Goal: Task Accomplishment & Management: Manage account settings

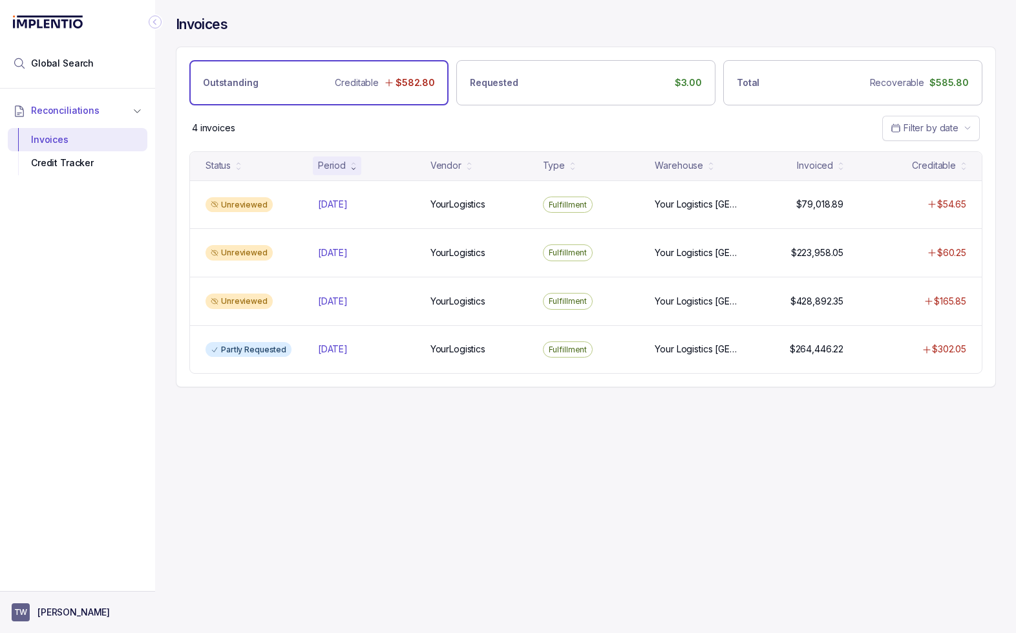
click at [45, 611] on p "[PERSON_NAME]" at bounding box center [73, 611] width 72 height 13
click at [57, 580] on p "Logout" at bounding box center [85, 584] width 107 height 13
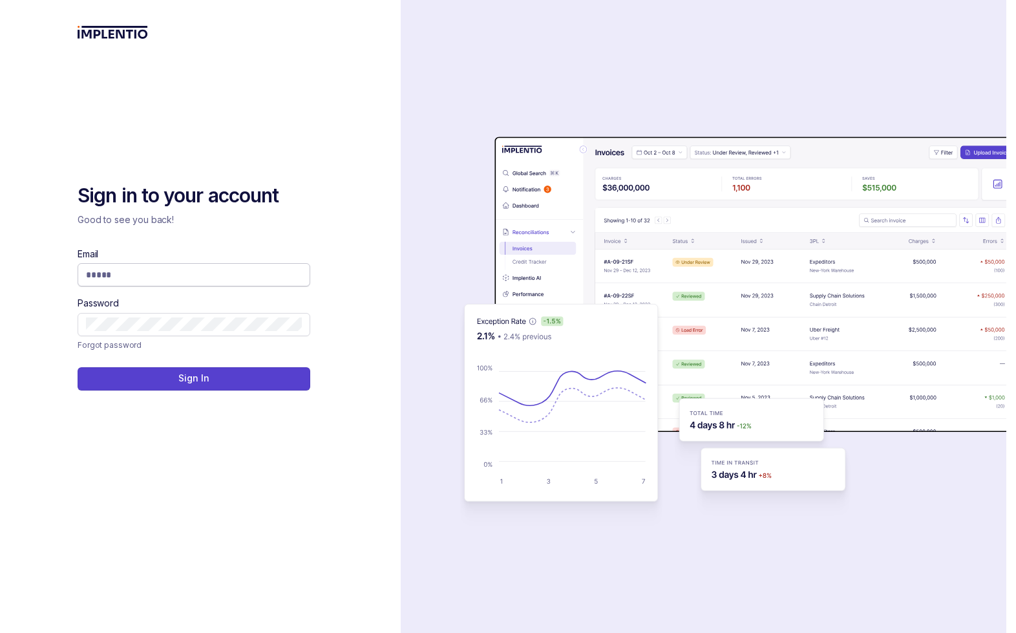
click at [205, 277] on input "Email" at bounding box center [194, 274] width 216 height 13
type input "**********"
